Goal: Transaction & Acquisition: Purchase product/service

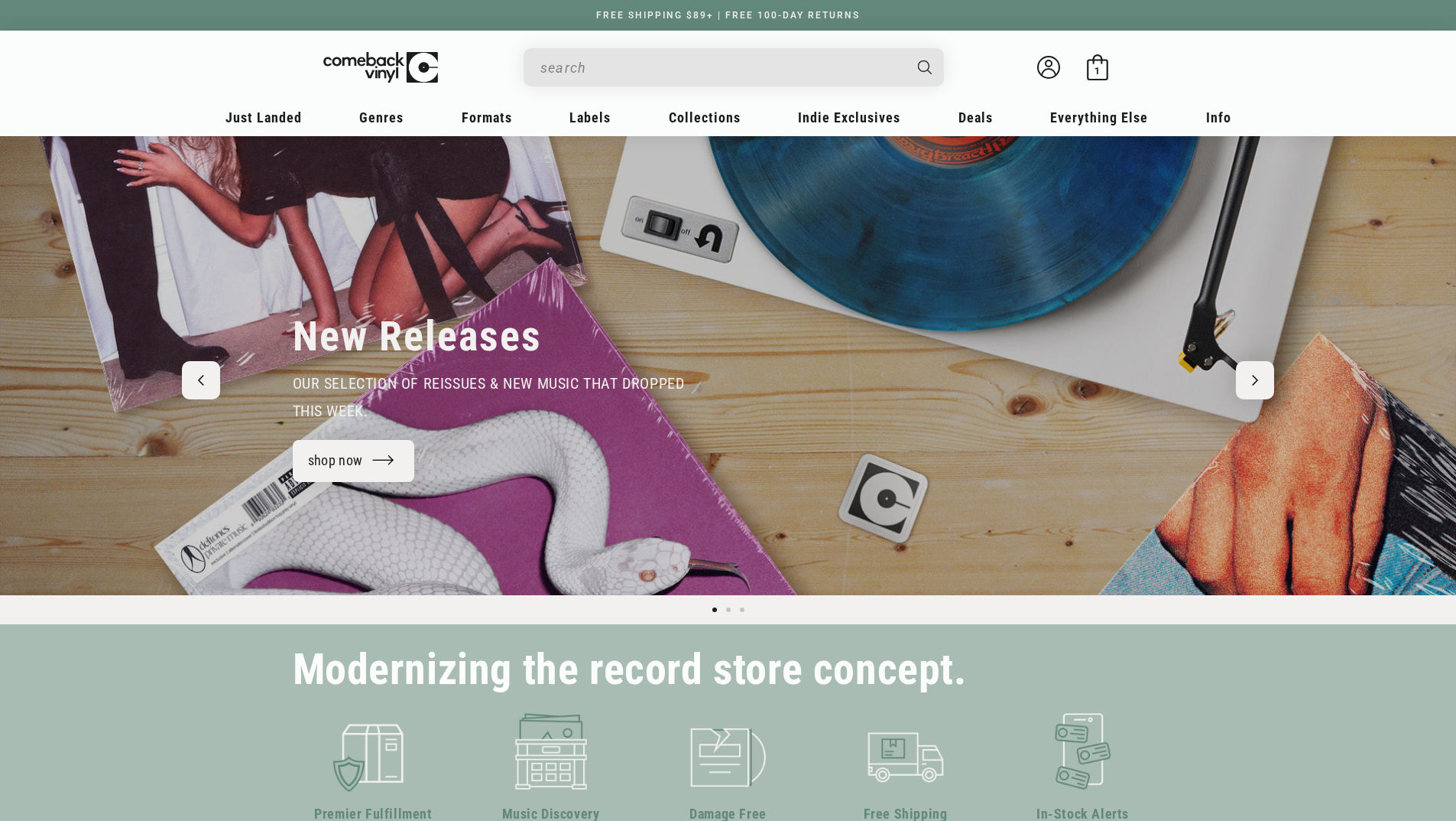
click at [602, 71] on input "Search" at bounding box center [722, 68] width 363 height 31
type input "ca"
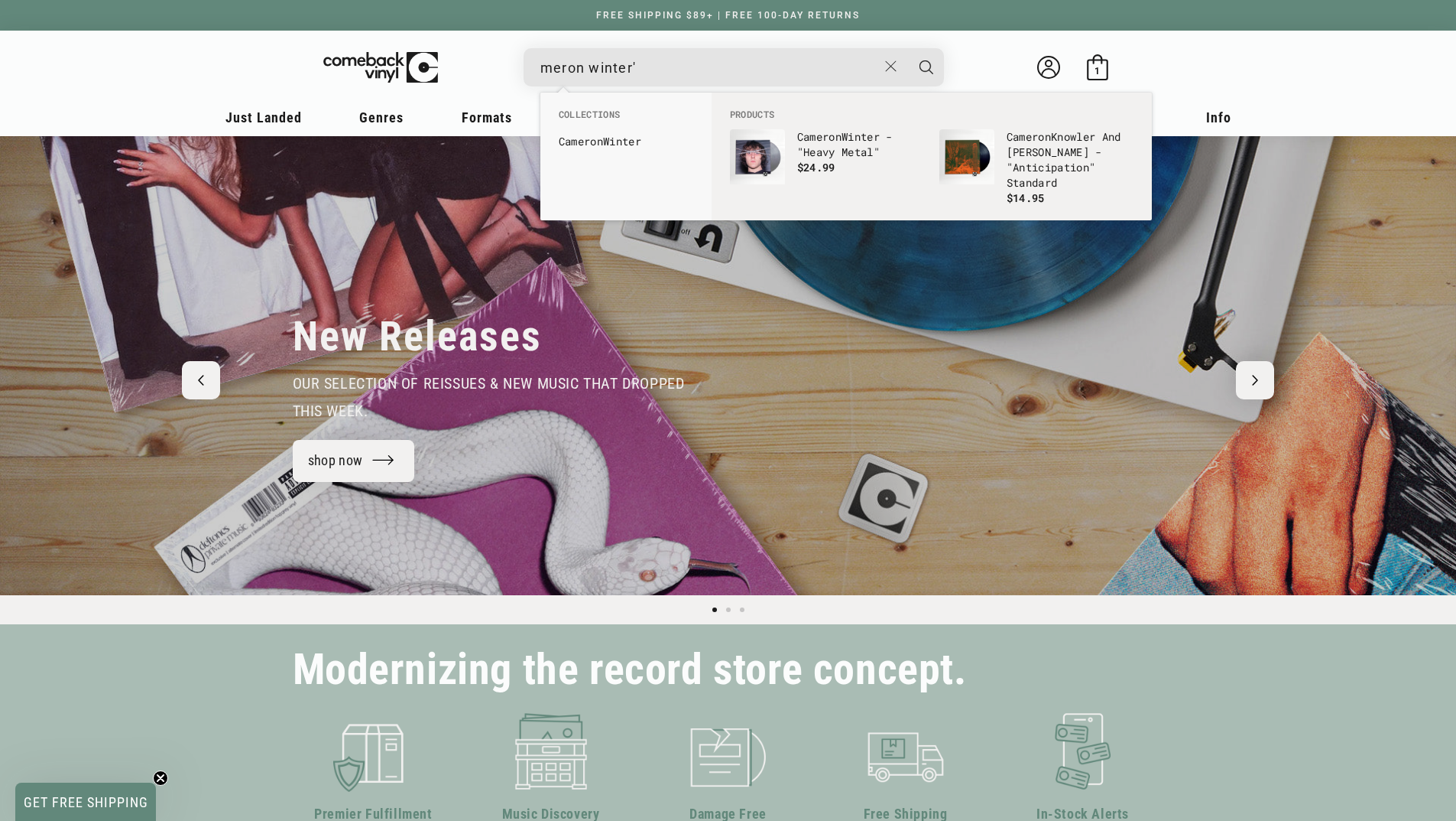
type input "meron winter'"
click at [849, 143] on p "Ca meron Winter - "Heavy Metal"" at bounding box center [860, 144] width 127 height 31
